Goal: Transaction & Acquisition: Purchase product/service

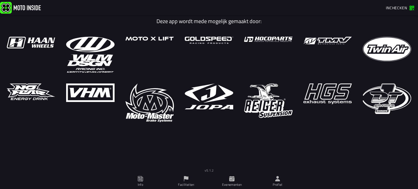
click at [394, 11] on span "Inchecken" at bounding box center [395, 8] width 21 height 6
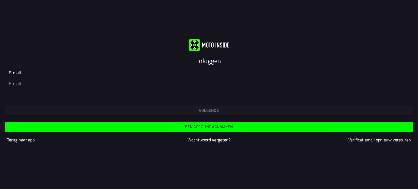
click at [0, 0] on slot "Inloggen" at bounding box center [0, 0] width 0 height 0
click at [12, 83] on input "email" at bounding box center [209, 83] width 400 height 7
type input "[EMAIL_ADDRESS][DOMAIN_NAME]"
click at [185, 108] on span "Volgende" at bounding box center [208, 110] width 399 height 4
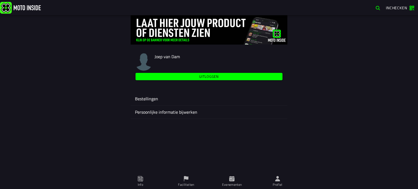
click at [155, 113] on ion-label "Persoonlijke informatie bijwerken" at bounding box center [209, 112] width 148 height 7
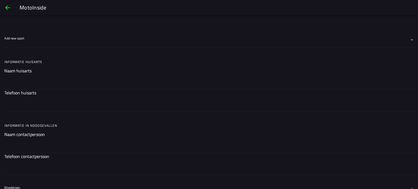
scroll to position [408, 0]
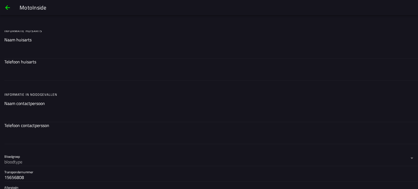
click at [12, 52] on input "text" at bounding box center [208, 51] width 409 height 7
type input "[PERSON_NAME]"
click at [24, 73] on input "text" at bounding box center [208, 73] width 409 height 7
type input "0413-211450"
click at [12, 118] on div at bounding box center [208, 114] width 409 height 15
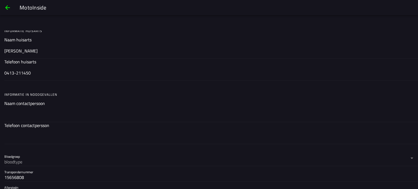
click at [12, 118] on input "text" at bounding box center [208, 114] width 409 height 7
type input "[PERSON_NAME]"
click at [30, 137] on input "text" at bounding box center [208, 136] width 409 height 7
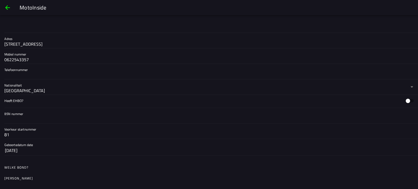
scroll to position [136, 0]
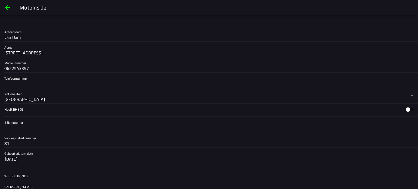
type input "0622543357"
click at [33, 68] on input "0622543357" at bounding box center [208, 68] width 409 height 7
type input "0613576174"
click at [18, 112] on label "Heeft EHBO?" at bounding box center [208, 109] width 409 height 13
click at [31, 110] on label "Heeft EHBO?" at bounding box center [208, 109] width 409 height 13
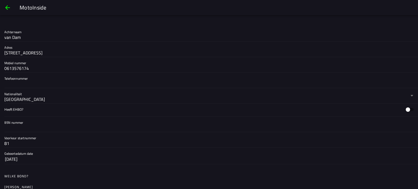
click at [31, 110] on label "Heeft EHBO?" at bounding box center [208, 109] width 409 height 13
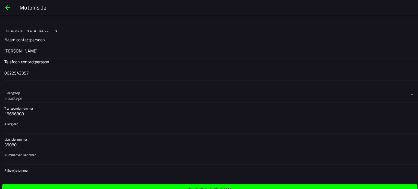
scroll to position [484, 0]
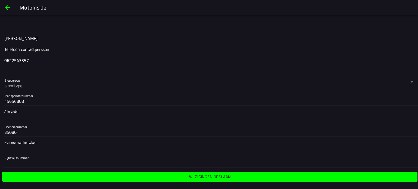
click at [31, 100] on input "15656808" at bounding box center [208, 101] width 409 height 7
click at [20, 132] on input "35080" at bounding box center [208, 132] width 409 height 7
click at [33, 95] on label "Transpondernummer 15656802" at bounding box center [208, 97] width 409 height 15
click at [33, 98] on input "15656802" at bounding box center [208, 101] width 409 height 7
type input "15656808"
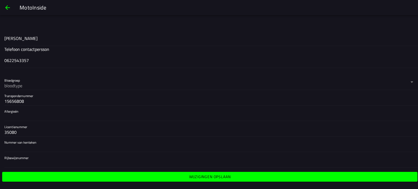
click at [0, 0] on slot "Wijzigingen opslaan" at bounding box center [0, 0] width 0 height 0
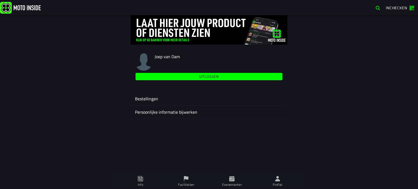
click at [33, 7] on img at bounding box center [20, 8] width 41 height 12
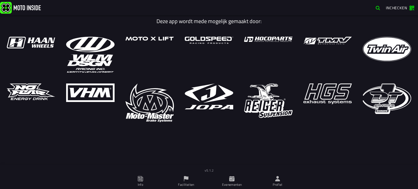
click at [232, 183] on ion-label "Evenementen" at bounding box center [232, 184] width 20 height 5
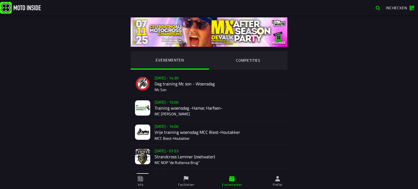
click at [241, 58] on ion-segment-button "COMPETITIES" at bounding box center [248, 60] width 78 height 18
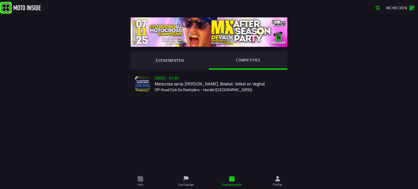
click at [200, 89] on div "Verkoop nog niet gestart [DATE] - 07:30 Maiscross serie: Handel, Boekel, Volkel…" at bounding box center [218, 84] width 128 height 24
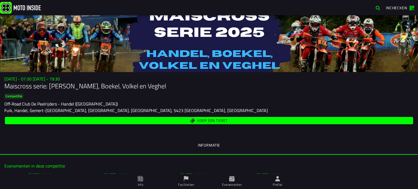
scroll to position [45, 0]
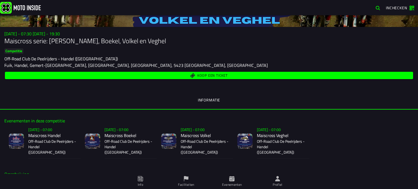
click at [204, 76] on span "Koop een ticket" at bounding box center [212, 76] width 30 height 4
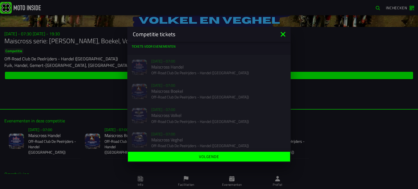
scroll to position [4, 0]
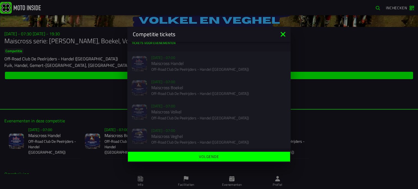
click at [177, 66] on div "Verkoop nog niet gestart [DATE] - 07:00 Maiscross Handel Off-Road Club De Peelr…" at bounding box center [208, 63] width 163 height 24
click at [187, 87] on div "Verkoop nog niet gestart [DATE] - 07:00 Maiscross Boekel Off-Road Club De Peelr…" at bounding box center [208, 88] width 163 height 24
click at [282, 37] on icon at bounding box center [282, 34] width 9 height 9
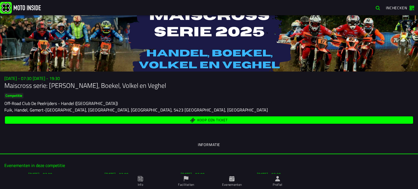
scroll to position [0, 0]
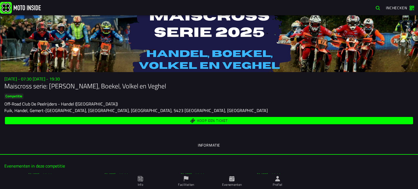
click at [200, 122] on span "Koop een ticket" at bounding box center [212, 121] width 30 height 4
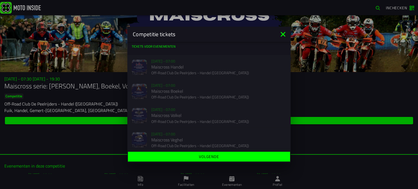
click at [283, 35] on icon at bounding box center [282, 34] width 5 height 5
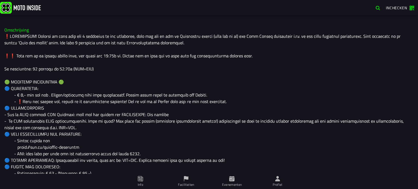
scroll to position [136, 0]
